Goal: Complete application form: Complete application form

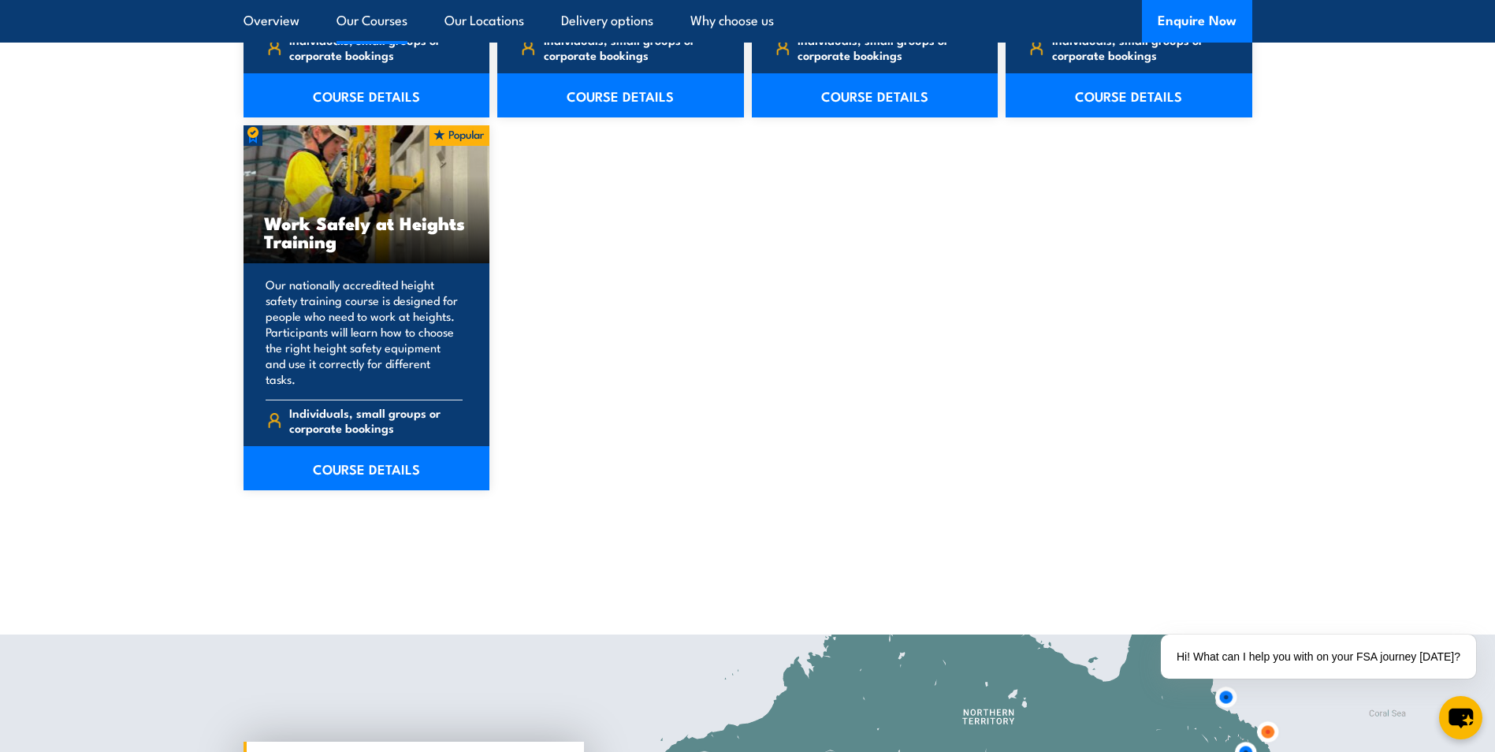
scroll to position [2050, 0]
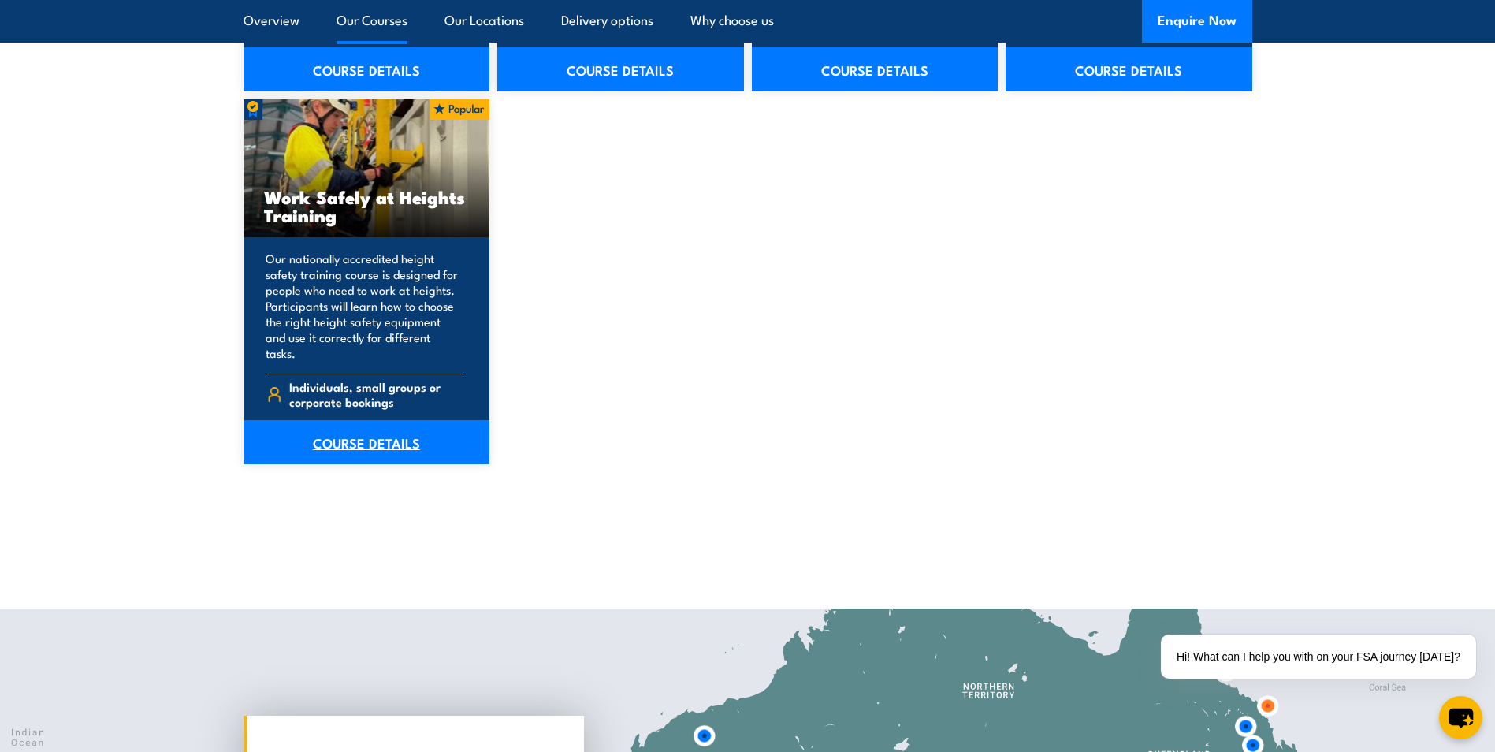
click at [378, 425] on link "COURSE DETAILS" at bounding box center [367, 442] width 247 height 44
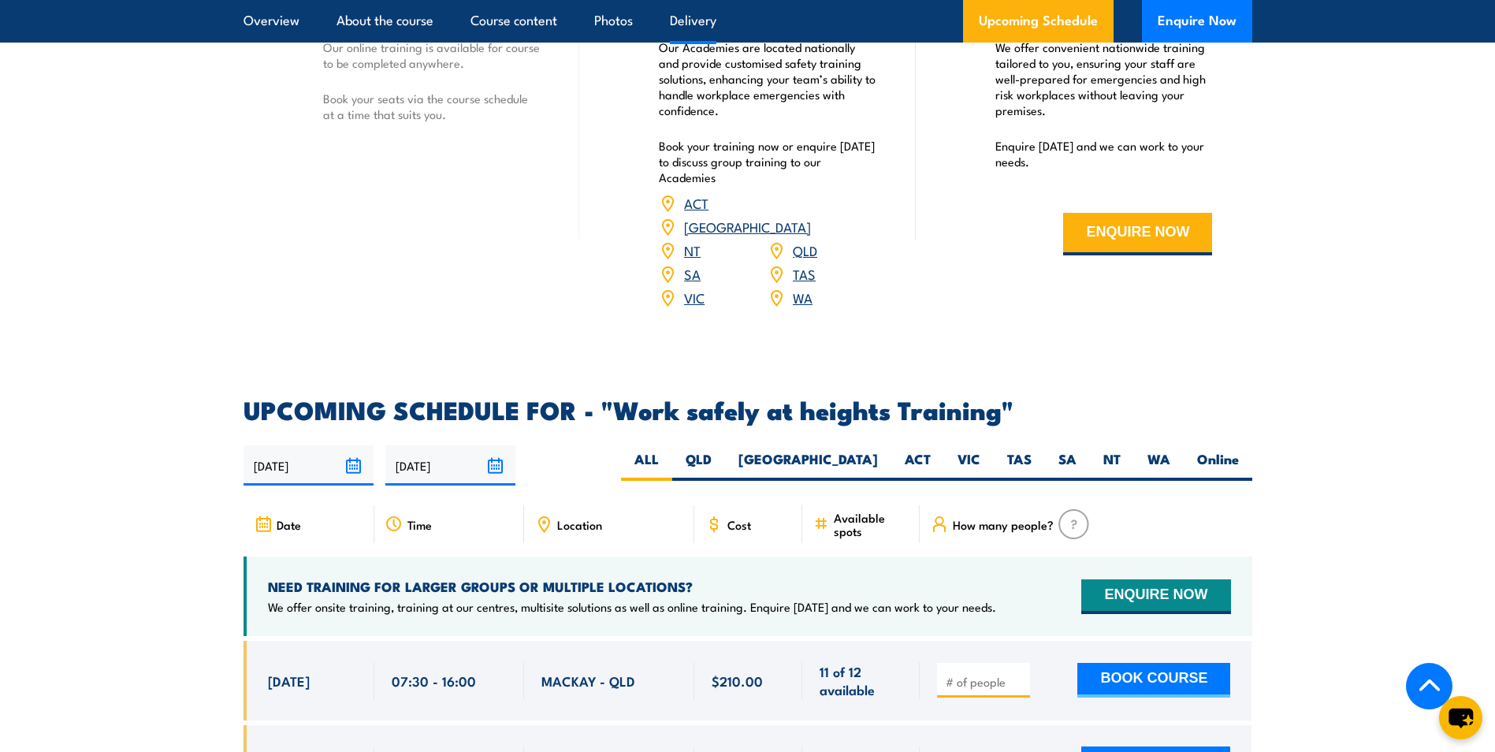
scroll to position [1892, 0]
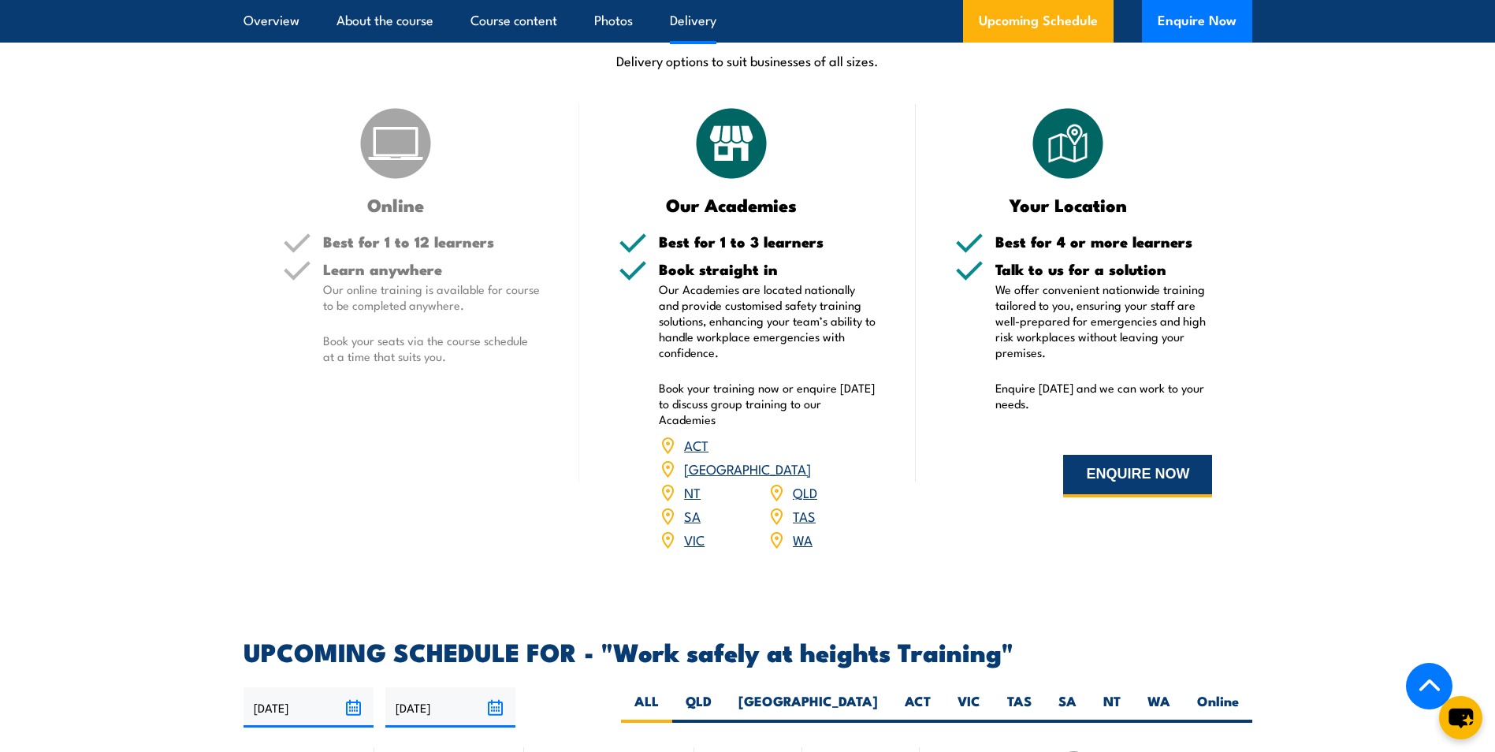
click at [1138, 471] on button "ENQUIRE NOW" at bounding box center [1137, 476] width 149 height 43
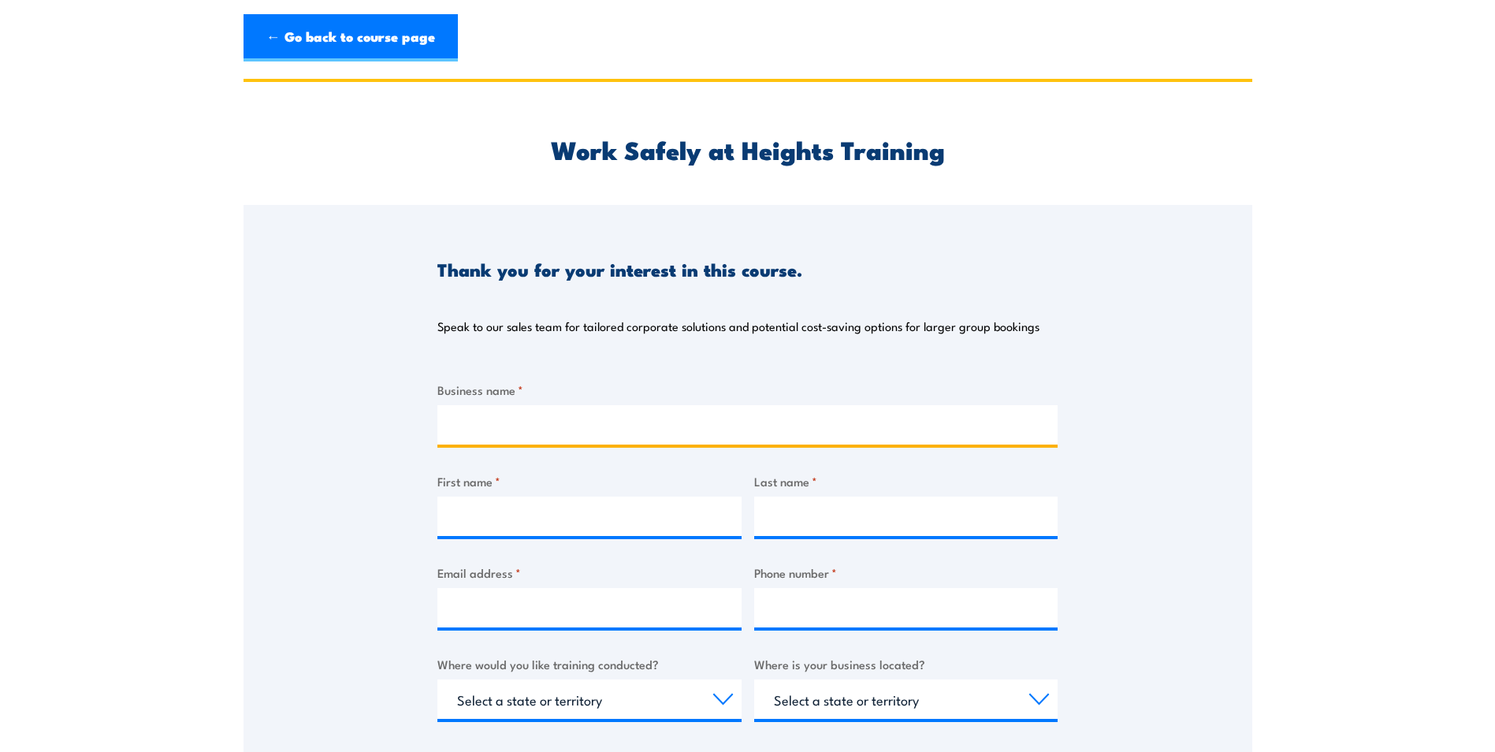
click at [527, 428] on input "Business name *" at bounding box center [748, 424] width 620 height 39
type input "Finn valley"
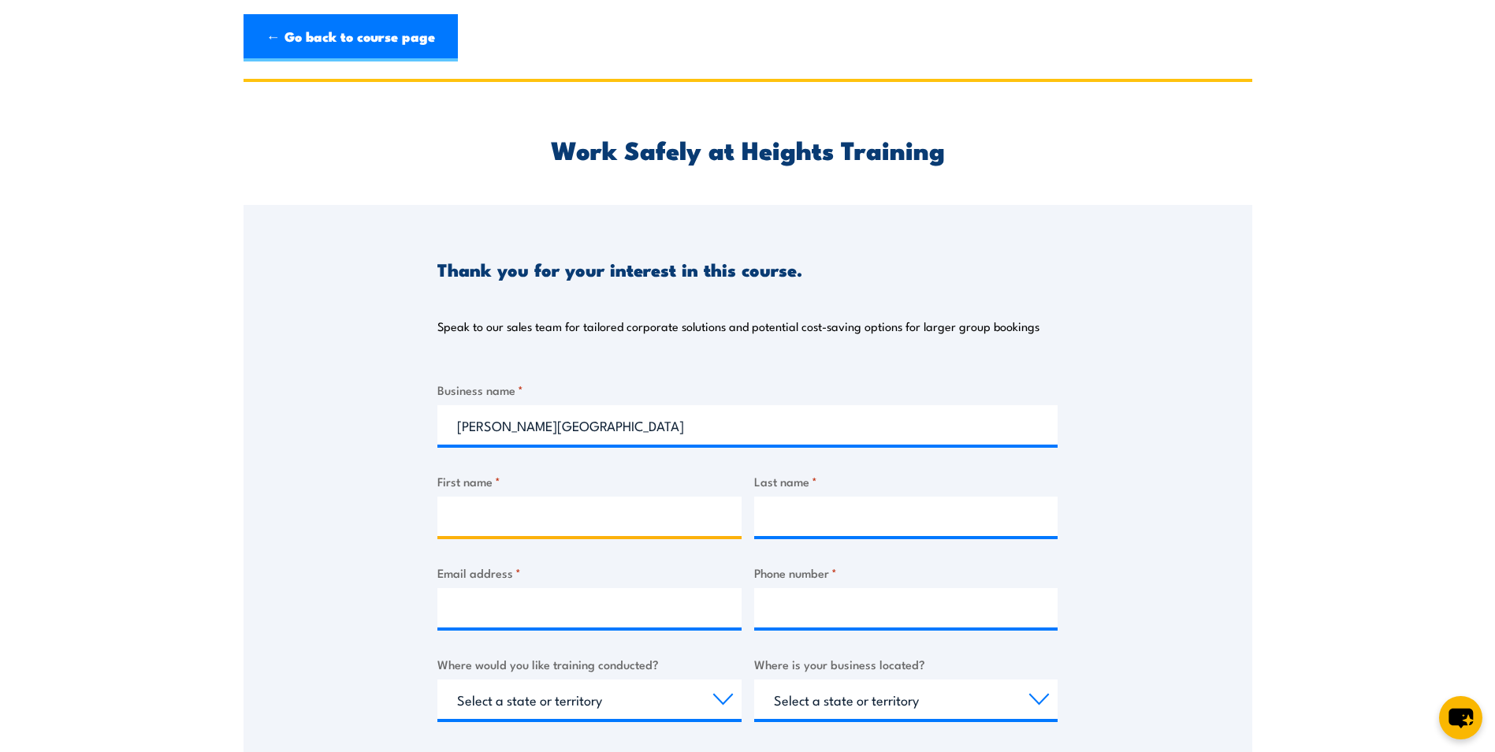
click at [590, 531] on input "First name *" at bounding box center [590, 516] width 304 height 39
type input "Danielle"
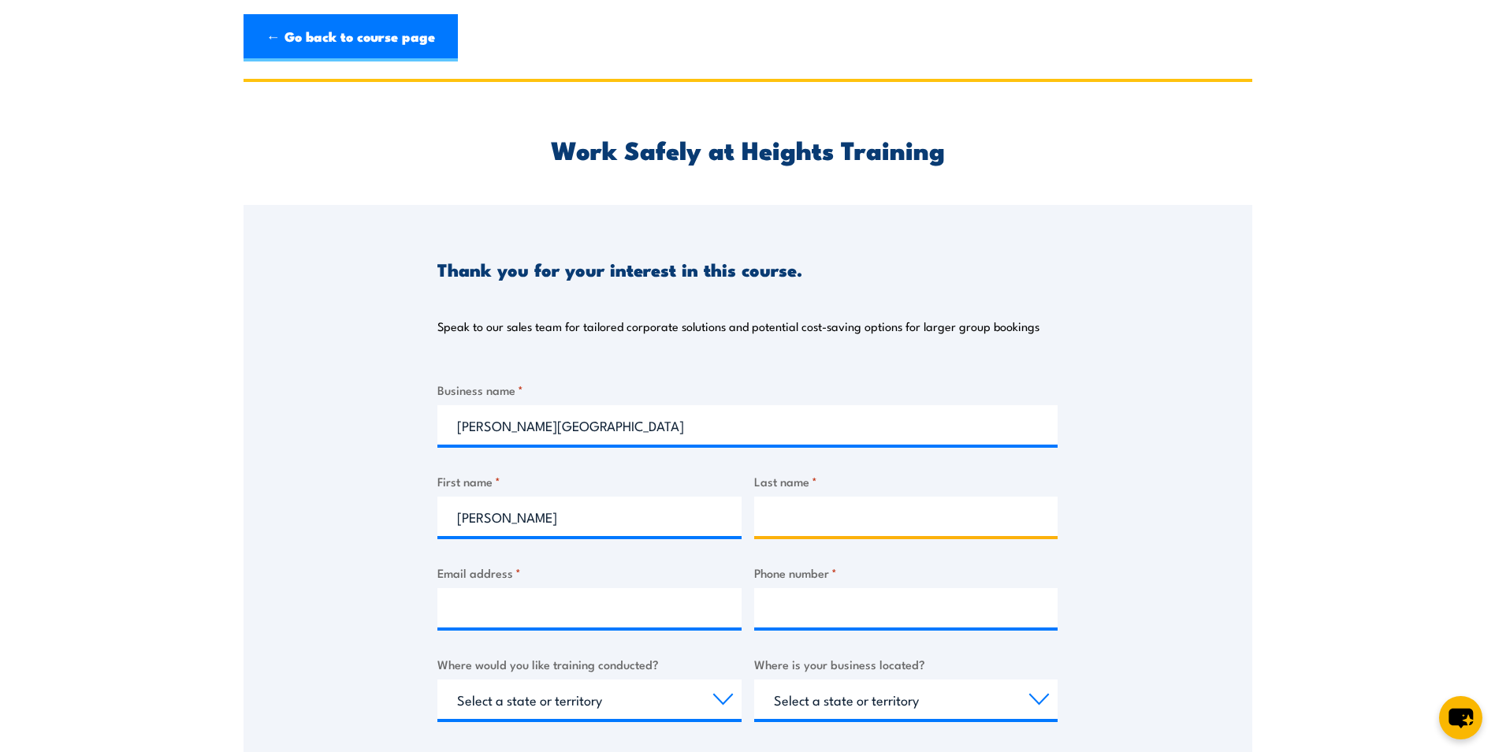
click at [791, 527] on input "Last name *" at bounding box center [906, 516] width 304 height 39
type input "Browne"
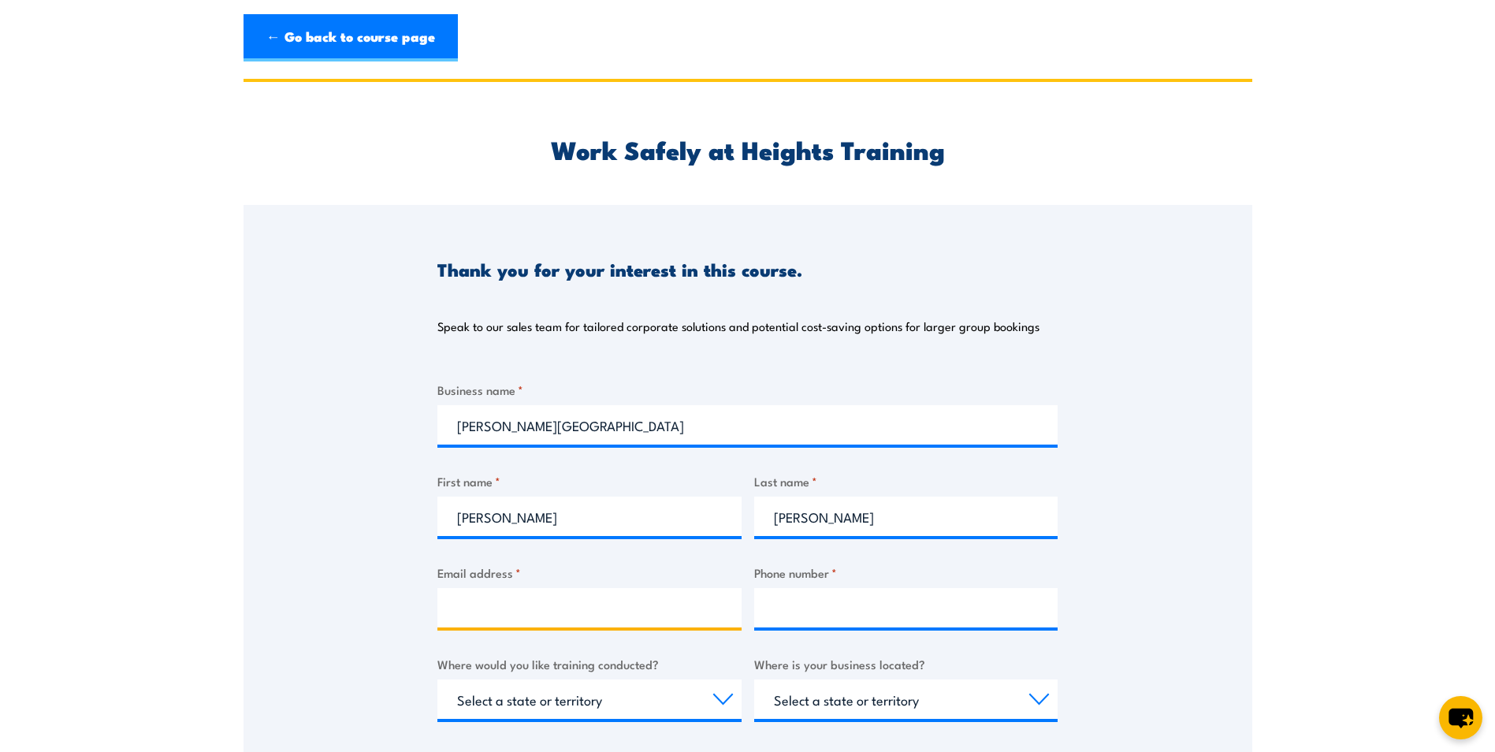
click at [694, 607] on input "Email address *" at bounding box center [590, 607] width 304 height 39
type input "d"
type input "admin@finnvalley.com.au"
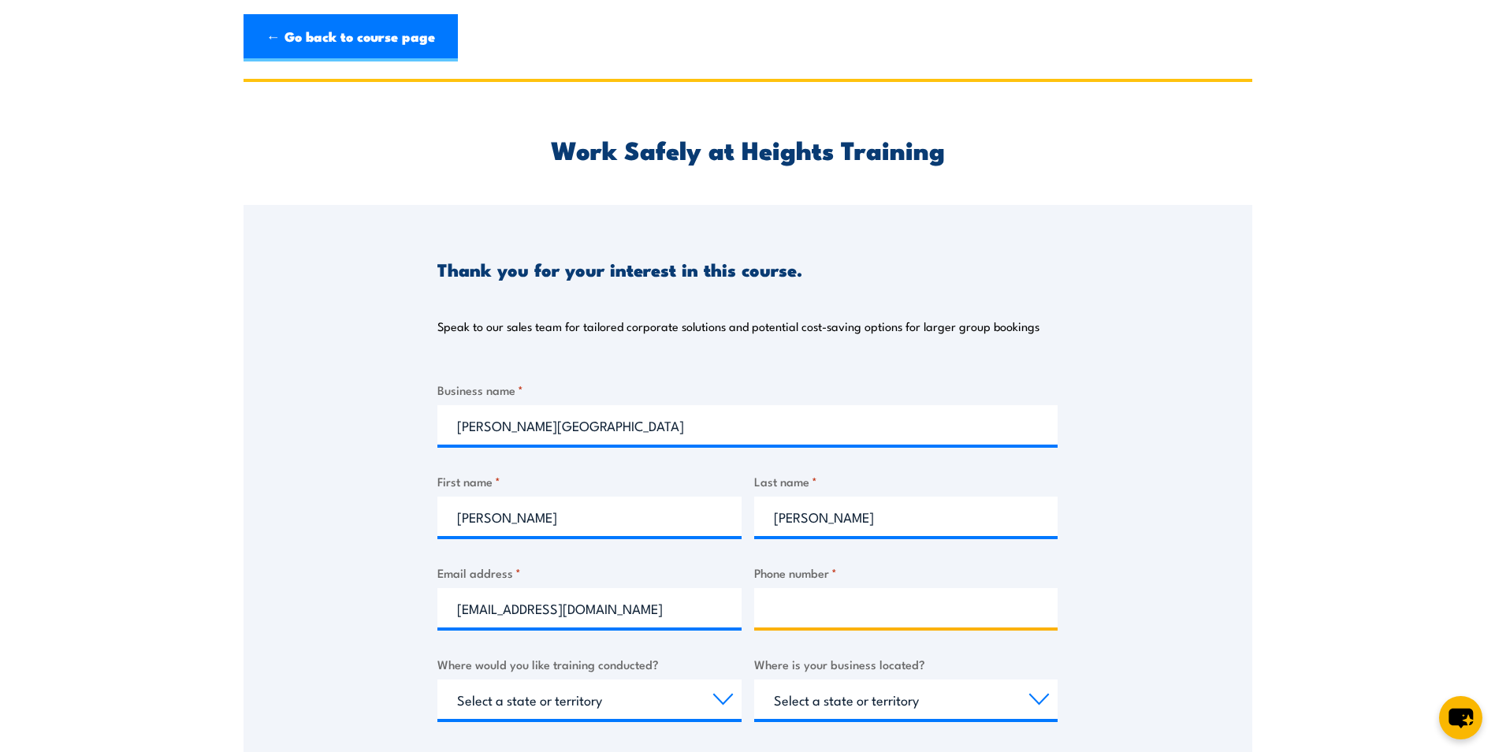
click at [818, 612] on input "Phone number *" at bounding box center [906, 607] width 304 height 39
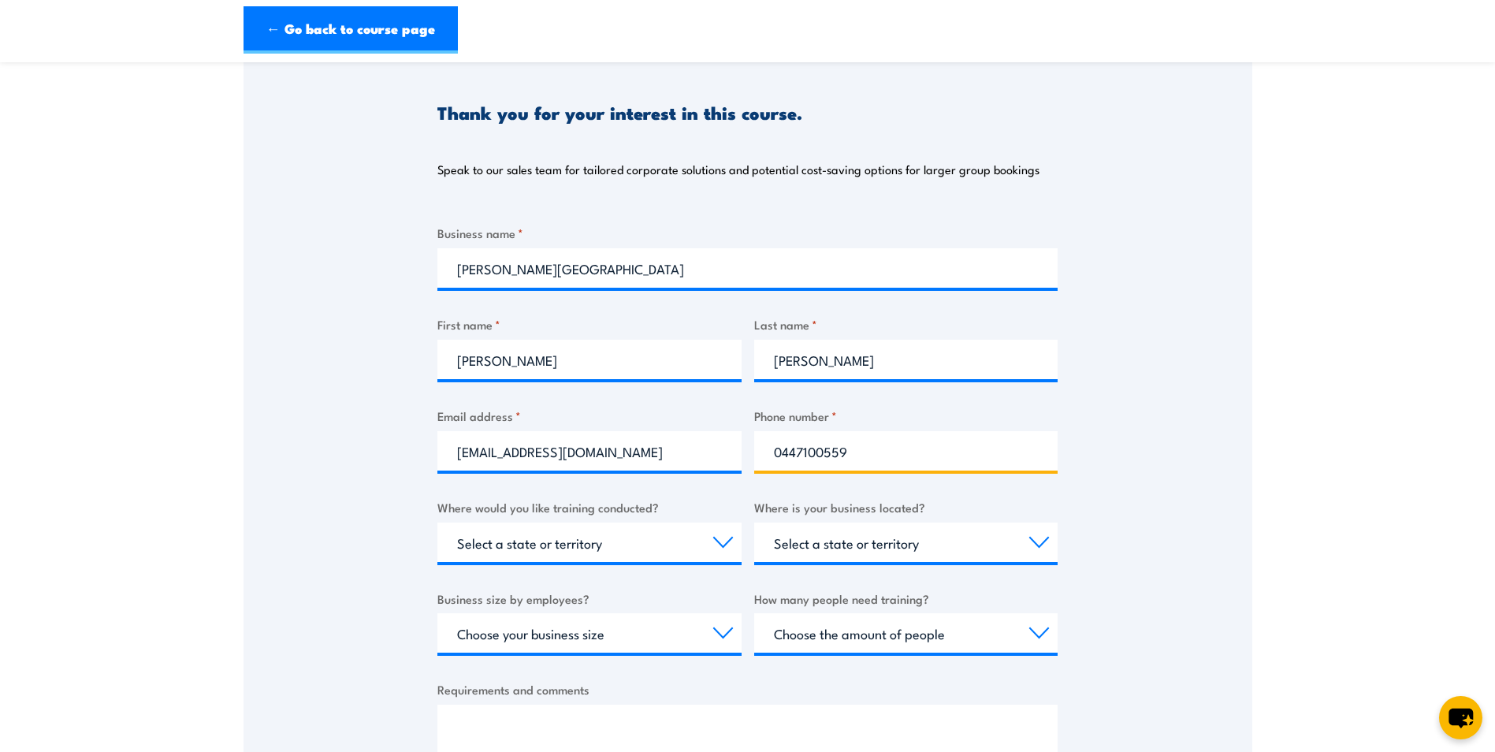
scroll to position [236, 0]
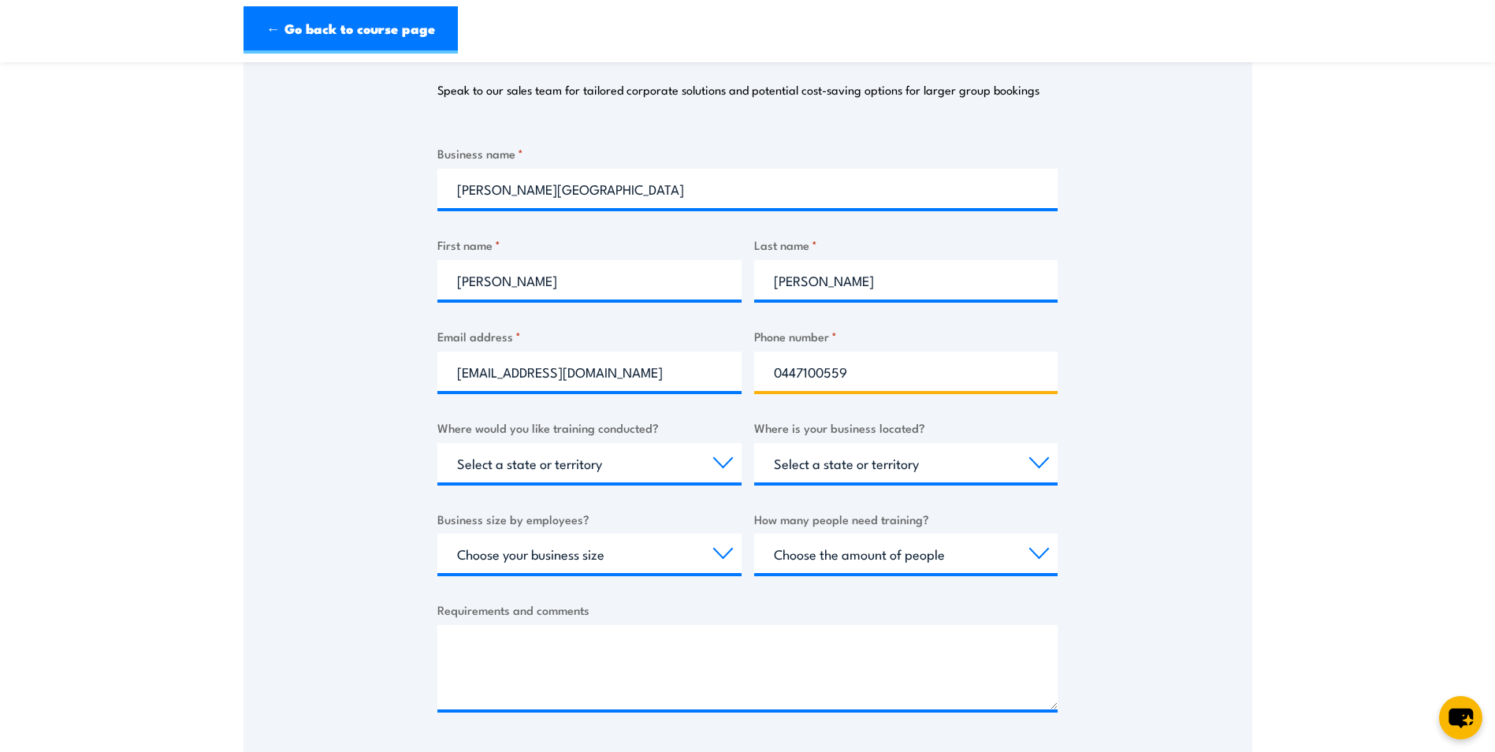
type input "0447100559"
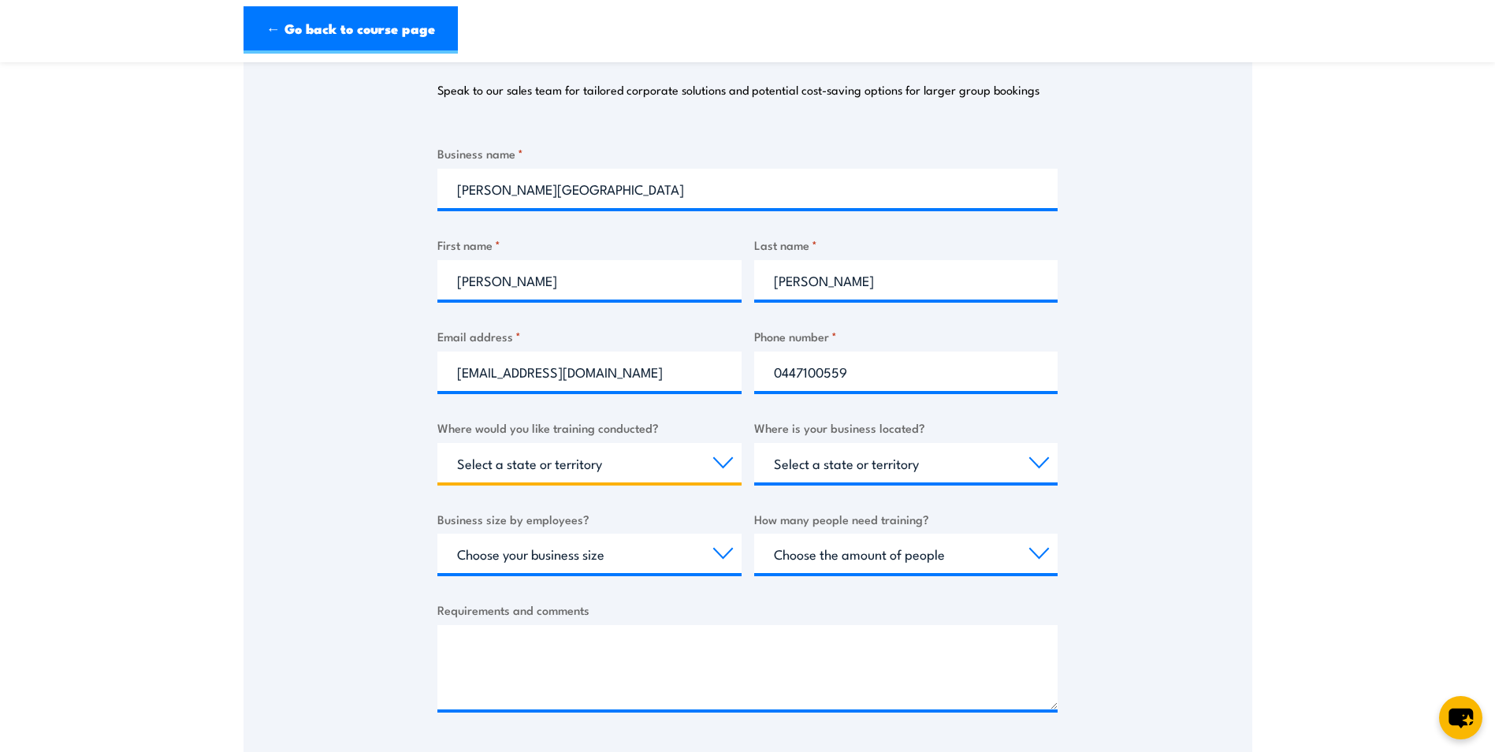
click at [668, 462] on select "Select a state or territory Nationally - multiple locations QLD NSW VIC SA ACT …" at bounding box center [590, 462] width 304 height 39
select select "NSW"
click at [438, 443] on select "Select a state or territory Nationally - multiple locations QLD NSW VIC SA ACT …" at bounding box center [590, 462] width 304 height 39
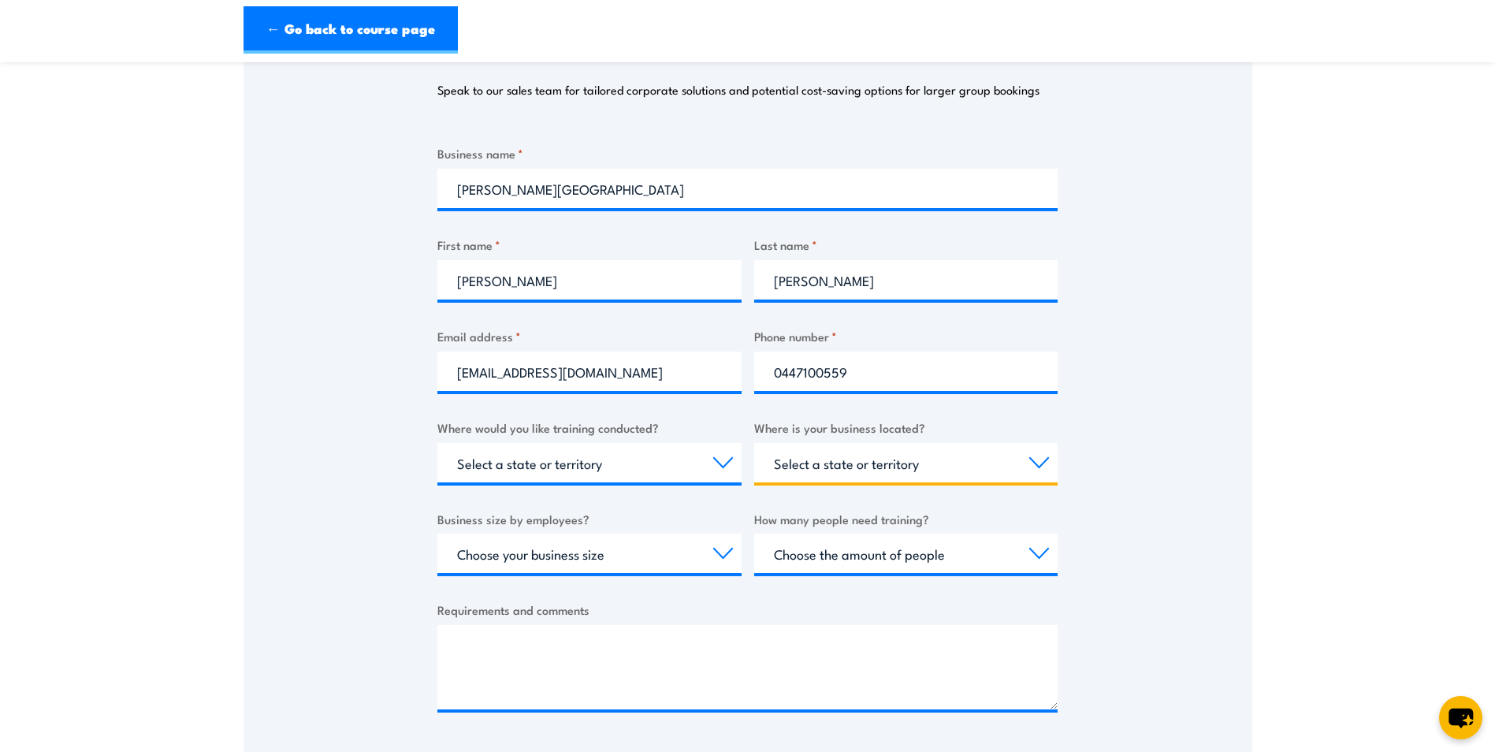
click at [890, 476] on select "Select a state or territory QLD NSW VIC SA ACT WA TAS NT" at bounding box center [906, 462] width 304 height 39
select select "NSW"
click at [754, 443] on select "Select a state or territory QLD NSW VIC SA ACT WA TAS NT" at bounding box center [906, 462] width 304 height 39
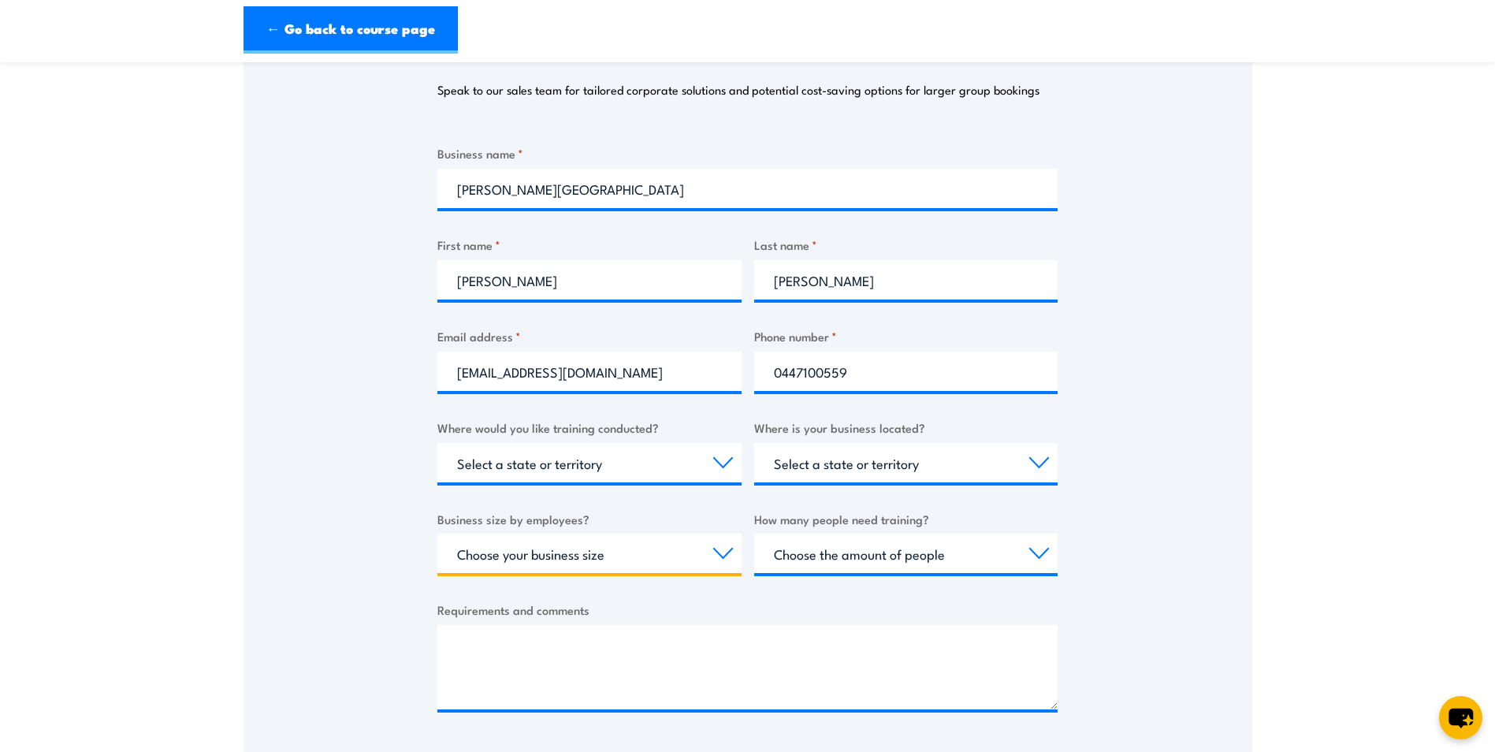
click at [615, 542] on select "Choose your business size 1 to 19 20 to 199 200+" at bounding box center [590, 553] width 304 height 39
select select "1 to 19"
click at [438, 534] on select "Choose your business size 1 to 19 20 to 199 200+" at bounding box center [590, 553] width 304 height 39
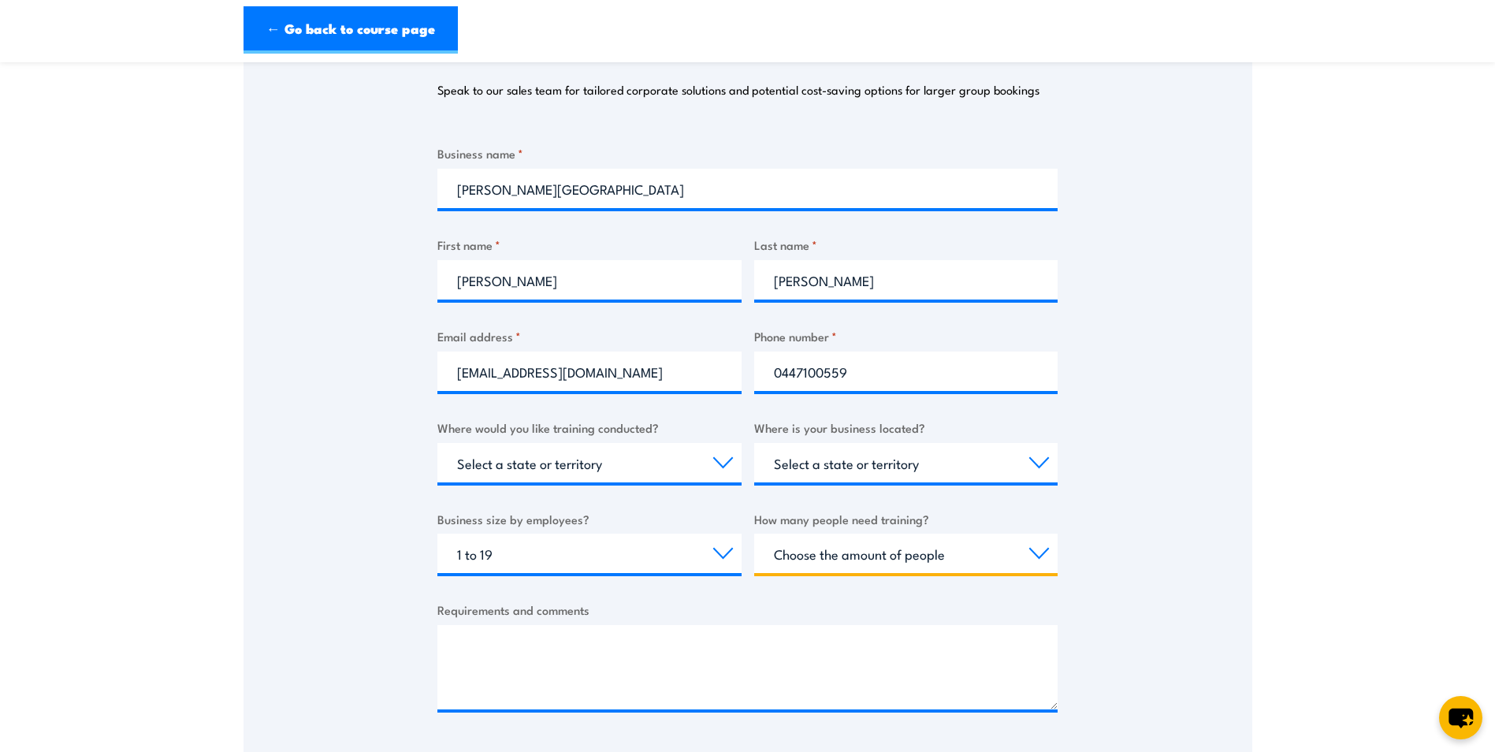
click at [854, 552] on select "Choose the amount of people 1 to 4 5 to 19 20+" at bounding box center [906, 553] width 304 height 39
select select "5 to 19"
click at [754, 534] on select "Choose the amount of people 1 to 4 5 to 19 20+" at bounding box center [906, 553] width 304 height 39
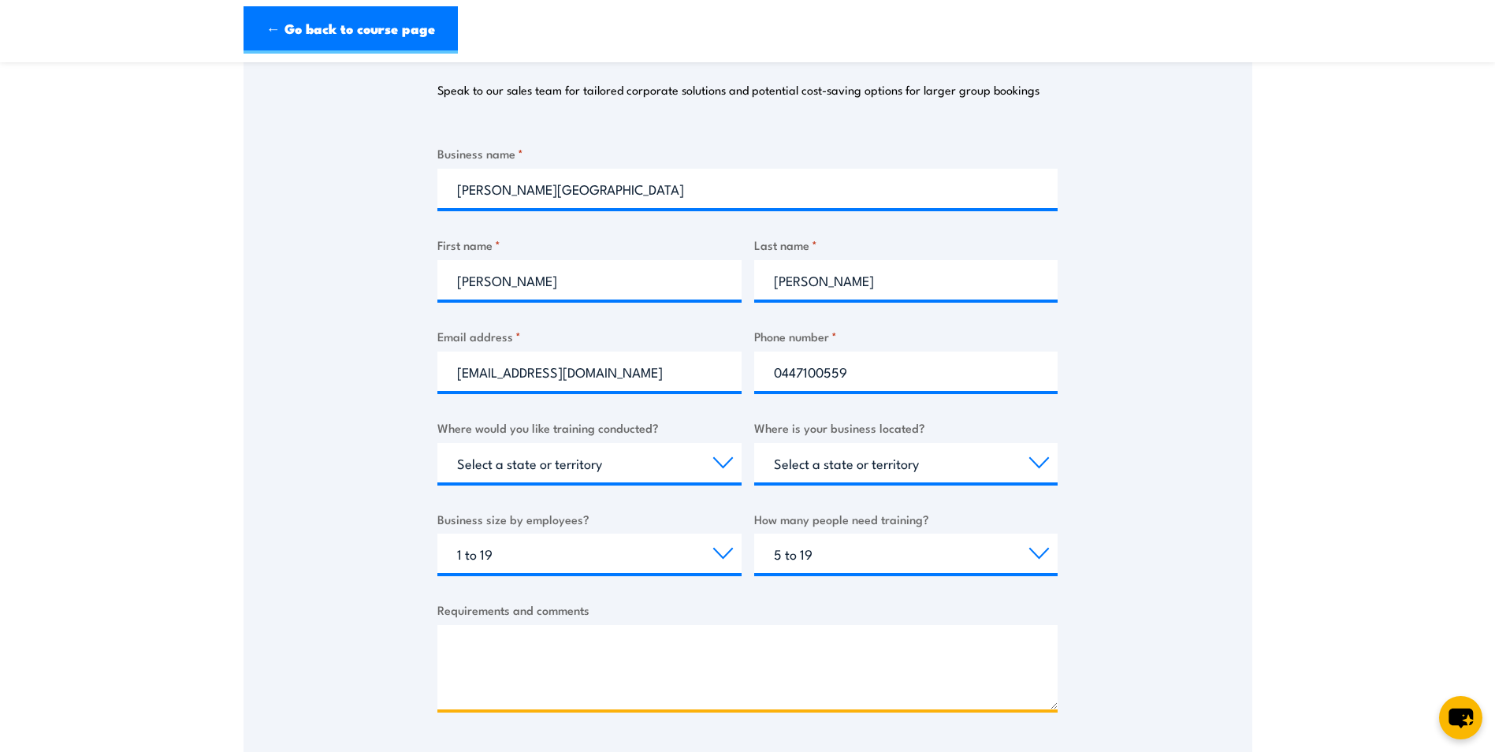
click at [639, 661] on textarea "Requirements and comments" at bounding box center [748, 667] width 620 height 84
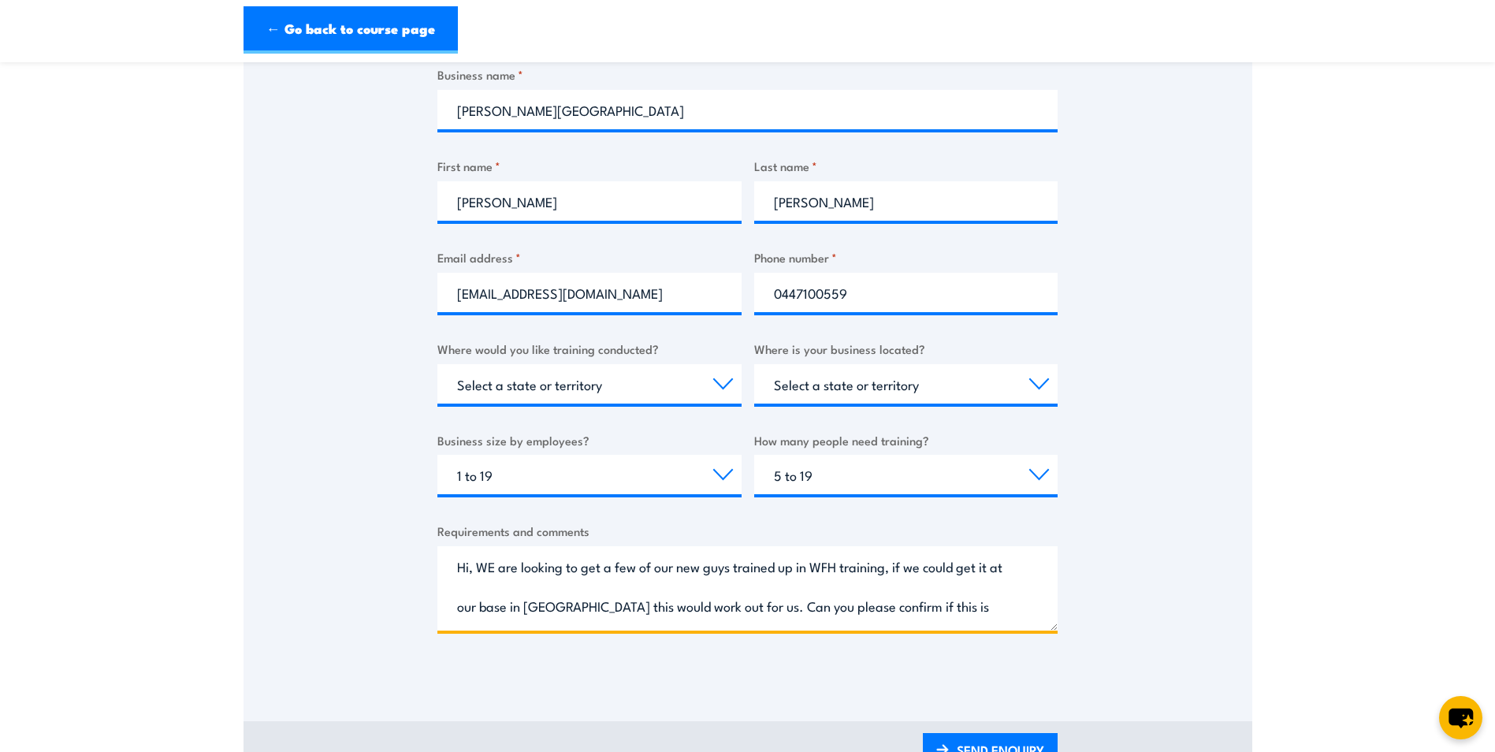
scroll to position [552, 0]
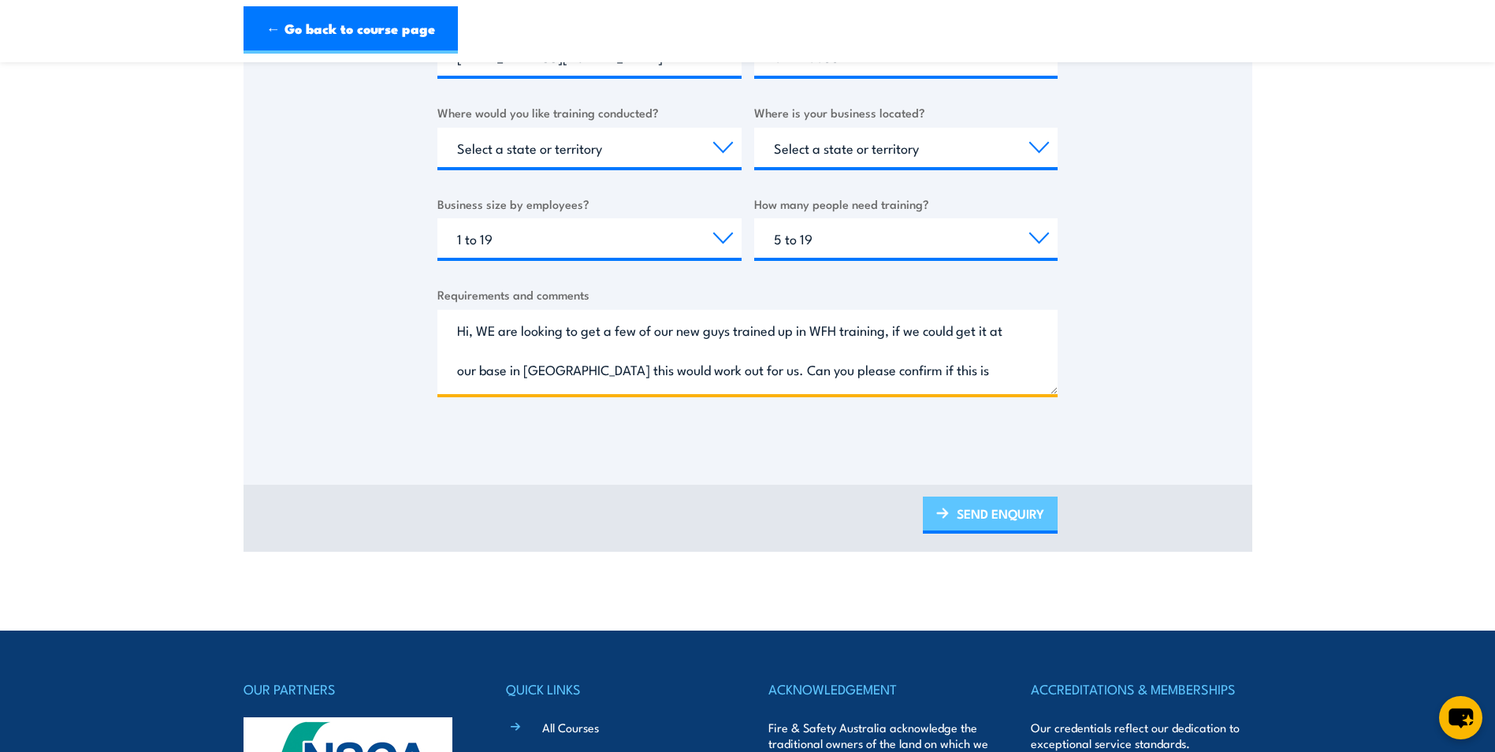
type textarea "Hi, WE are looking to get a few of our new guys trained up in WFH training, if …"
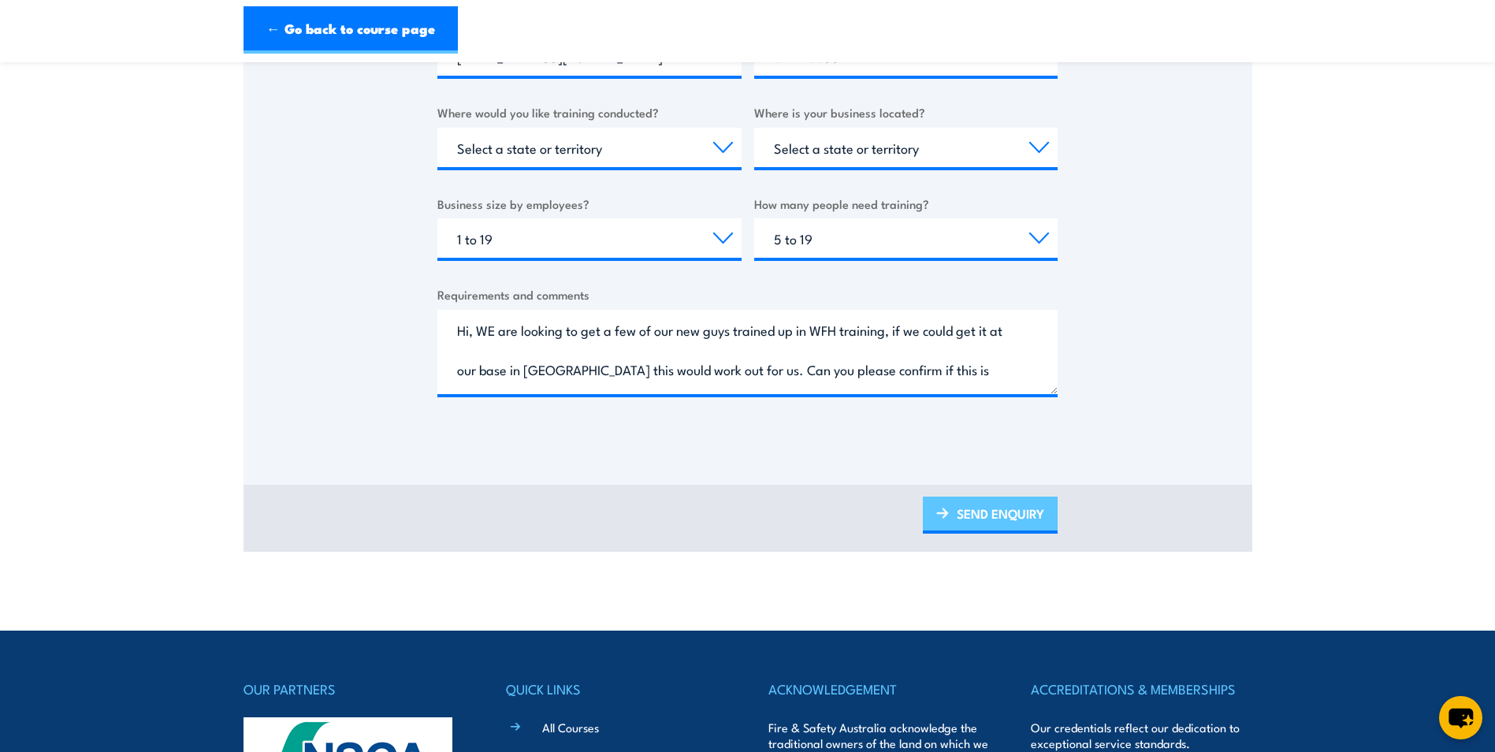
click at [1009, 521] on link "SEND ENQUIRY" at bounding box center [990, 515] width 135 height 37
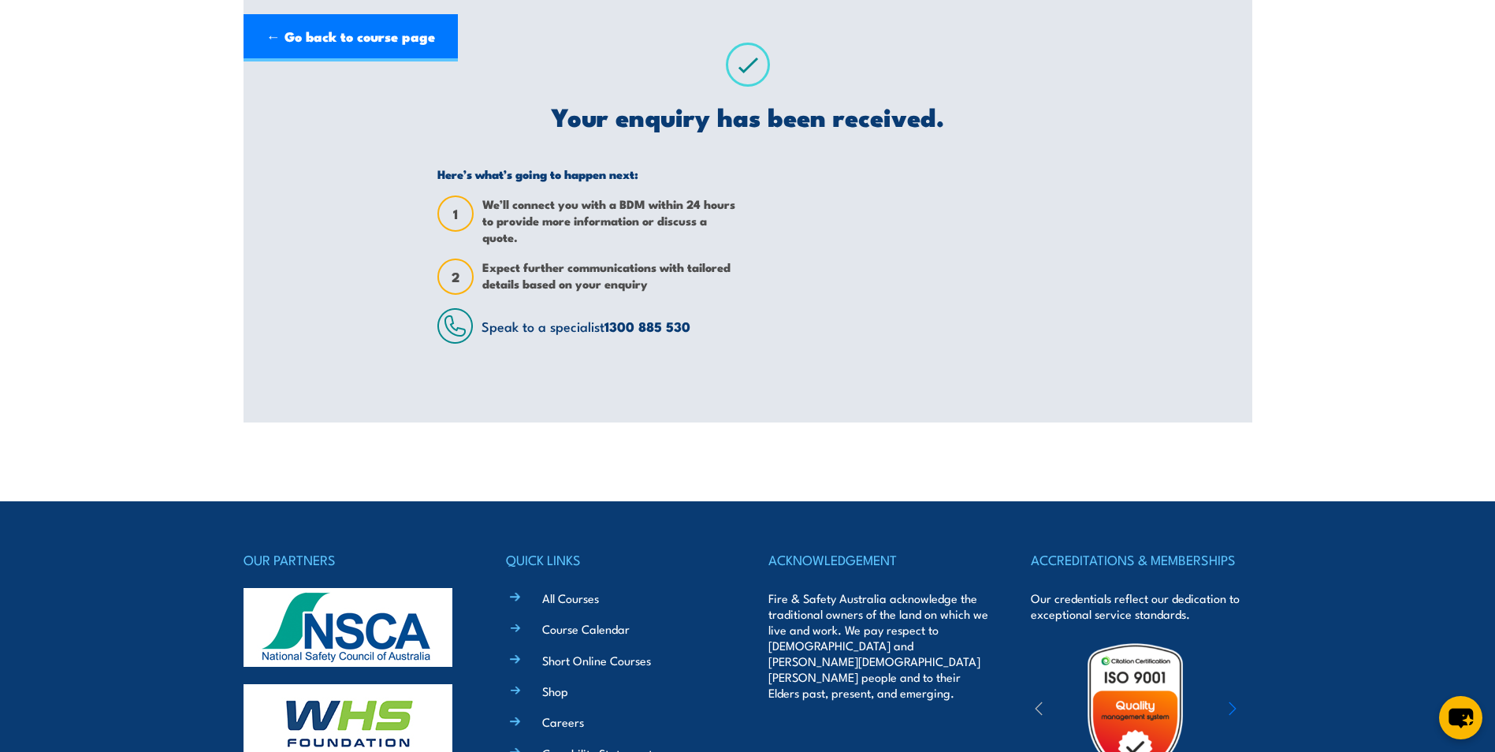
scroll to position [0, 0]
